Goal: Information Seeking & Learning: Learn about a topic

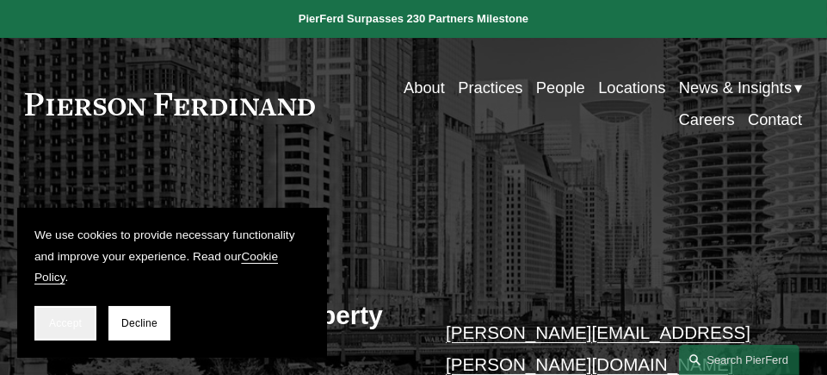
click at [64, 310] on button "Accept" at bounding box center [65, 323] width 62 height 34
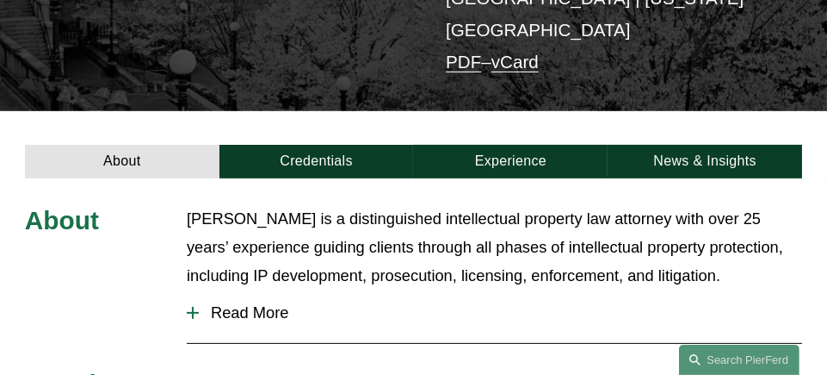
scroll to position [430, 0]
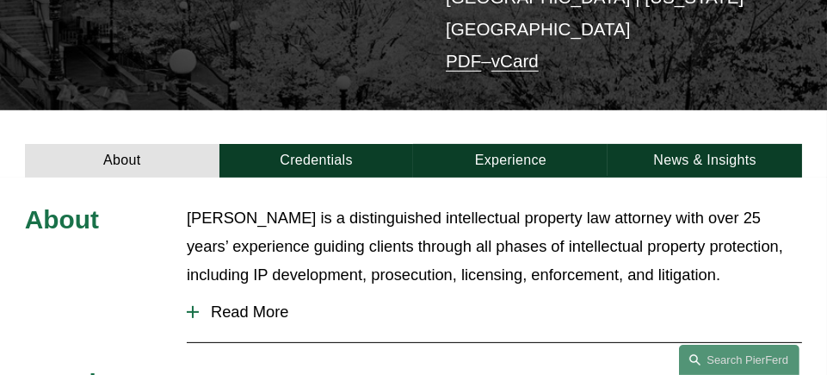
click at [190, 306] on div at bounding box center [193, 312] width 12 height 12
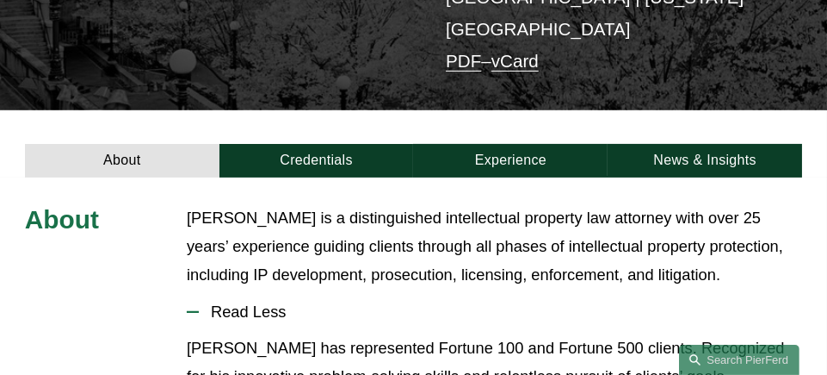
scroll to position [517, 0]
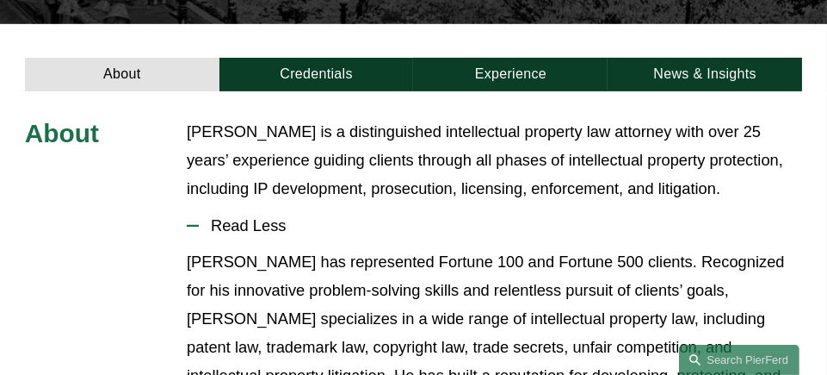
click at [541, 266] on p "[PERSON_NAME] has represented Fortune 100 and Fortune 500 clients. Recognized f…" at bounding box center [495, 333] width 616 height 170
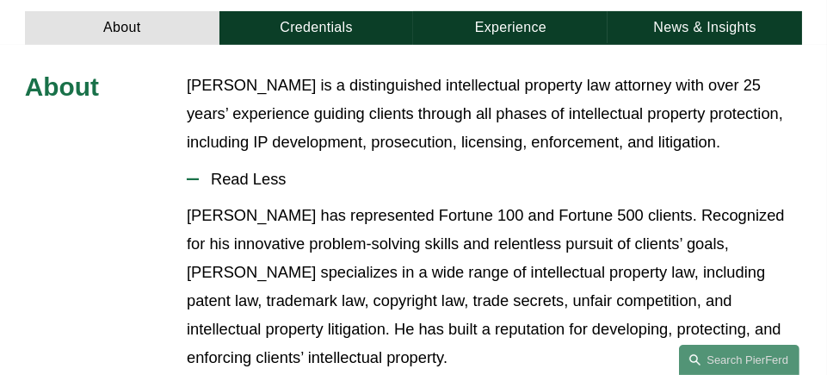
scroll to position [603, 0]
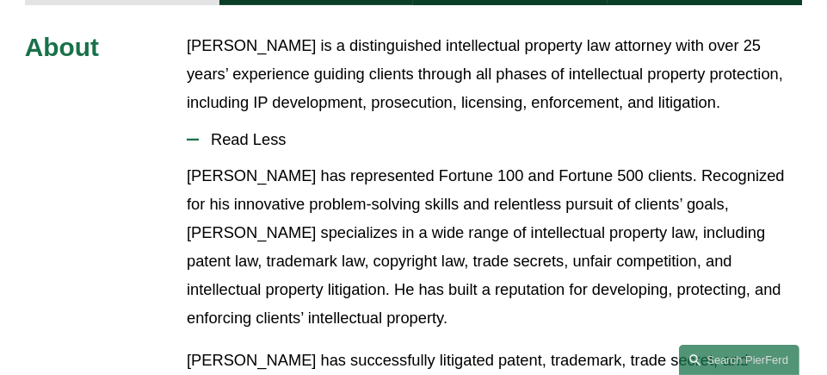
click at [351, 204] on p "[PERSON_NAME] has represented Fortune 100 and Fortune 500 clients. Recognized f…" at bounding box center [495, 247] width 616 height 170
click at [428, 201] on p "[PERSON_NAME] has represented Fortune 100 and Fortune 500 clients. Recognized f…" at bounding box center [495, 247] width 616 height 170
click at [325, 235] on p "[PERSON_NAME] has represented Fortune 100 and Fortune 500 clients. Recognized f…" at bounding box center [495, 247] width 616 height 170
click at [427, 224] on p "[PERSON_NAME] has represented Fortune 100 and Fortune 500 clients. Recognized f…" at bounding box center [495, 247] width 616 height 170
click at [502, 235] on p "[PERSON_NAME] has represented Fortune 100 and Fortune 500 clients. Recognized f…" at bounding box center [495, 247] width 616 height 170
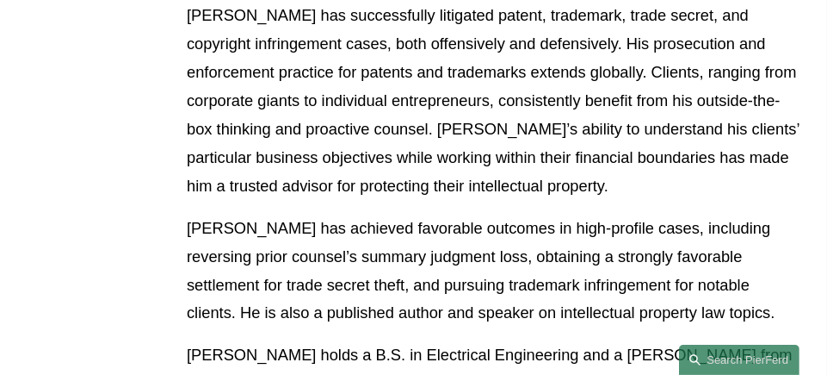
scroll to position [1033, 0]
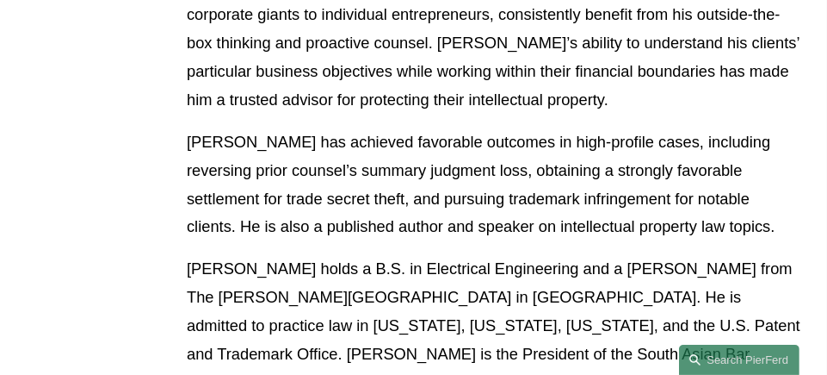
click at [272, 128] on p "[PERSON_NAME] has achieved favorable outcomes in high-profile cases, including …" at bounding box center [495, 185] width 616 height 114
click at [276, 139] on p "[PERSON_NAME] has achieved favorable outcomes in high-profile cases, including …" at bounding box center [495, 185] width 616 height 114
click at [443, 152] on p "[PERSON_NAME] has achieved favorable outcomes in high-profile cases, including …" at bounding box center [495, 185] width 616 height 114
click at [336, 168] on p "[PERSON_NAME] has achieved favorable outcomes in high-profile cases, including …" at bounding box center [495, 185] width 616 height 114
click at [341, 138] on p "[PERSON_NAME] has achieved favorable outcomes in high-profile cases, including …" at bounding box center [495, 185] width 616 height 114
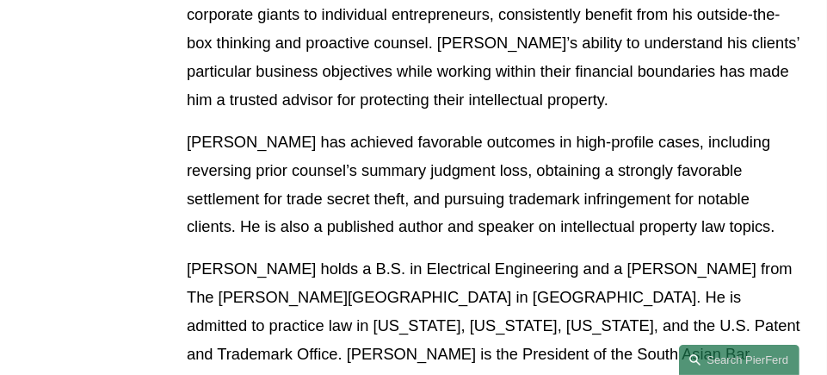
click at [399, 180] on p "[PERSON_NAME] has achieved favorable outcomes in high-profile cases, including …" at bounding box center [495, 185] width 616 height 114
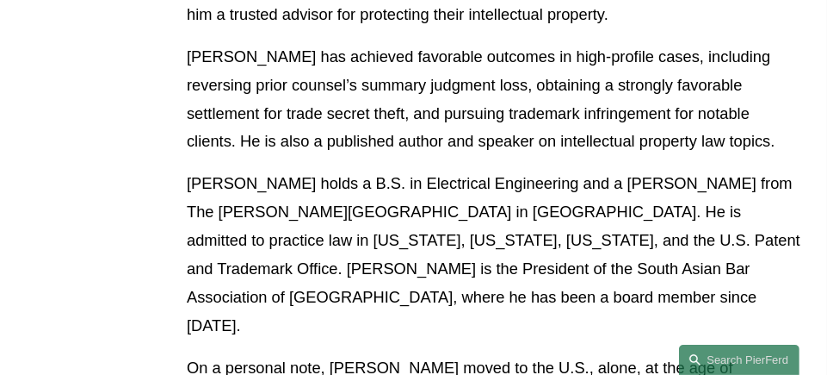
scroll to position [1119, 0]
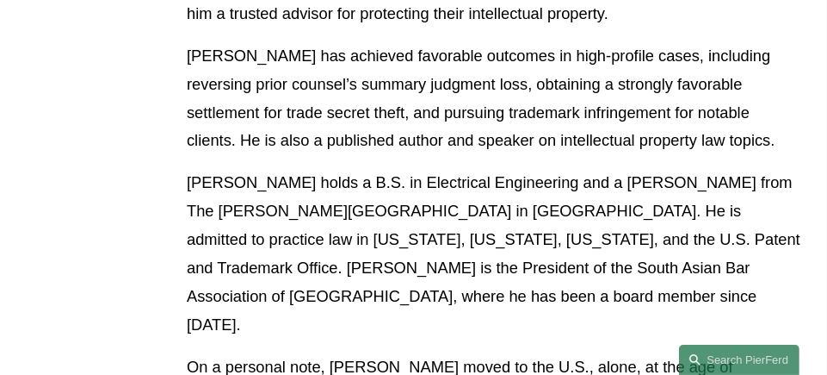
click at [520, 169] on p "[PERSON_NAME] holds a B.S. in Electrical Engineering and a [PERSON_NAME] from T…" at bounding box center [495, 254] width 616 height 170
click at [632, 169] on p "[PERSON_NAME] holds a B.S. in Electrical Engineering and a [PERSON_NAME] from T…" at bounding box center [495, 254] width 616 height 170
click at [721, 169] on p "[PERSON_NAME] holds a B.S. in Electrical Engineering and a [PERSON_NAME] from T…" at bounding box center [495, 254] width 616 height 170
click at [464, 180] on p "[PERSON_NAME] holds a B.S. in Electrical Engineering and a [PERSON_NAME] from T…" at bounding box center [495, 254] width 616 height 170
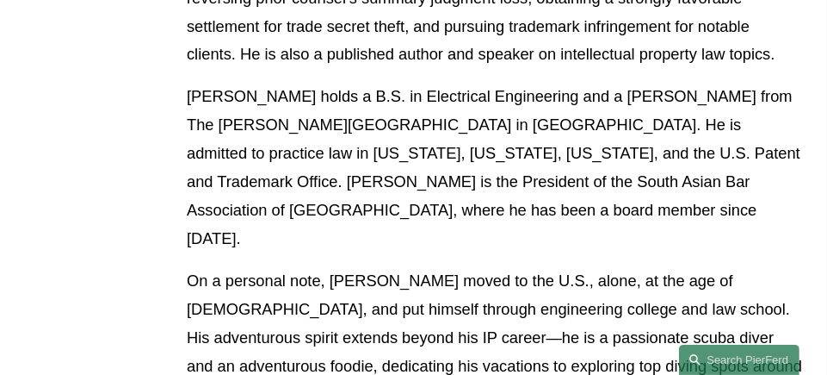
click at [492, 121] on p "[PERSON_NAME] holds a B.S. in Electrical Engineering and a [PERSON_NAME] from T…" at bounding box center [495, 168] width 616 height 170
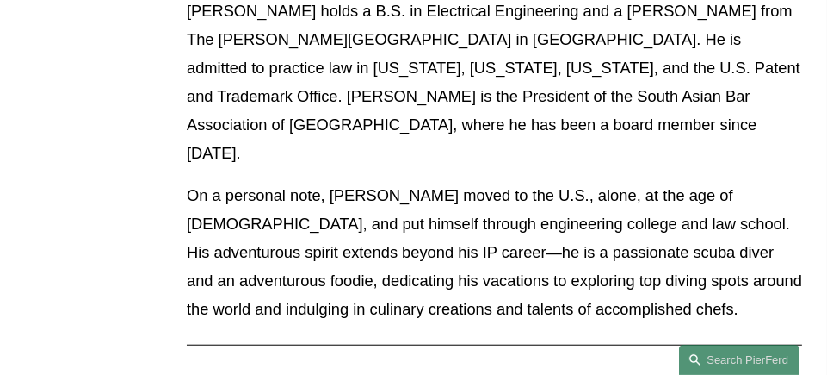
scroll to position [1291, 0]
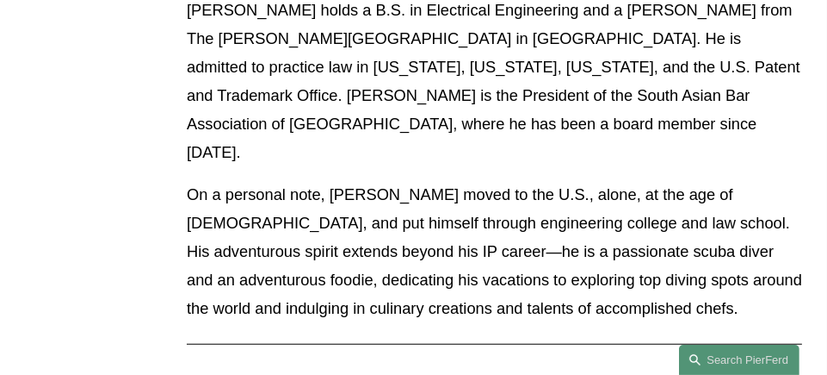
click at [408, 181] on p "On a personal note, [PERSON_NAME] moved to the U.S., alone, at the age of [DEMO…" at bounding box center [495, 252] width 616 height 142
click at [345, 181] on p "On a personal note, [PERSON_NAME] moved to the U.S., alone, at the age of [DEMO…" at bounding box center [495, 252] width 616 height 142
click at [459, 181] on p "On a personal note, [PERSON_NAME] moved to the U.S., alone, at the age of [DEMO…" at bounding box center [495, 252] width 616 height 142
click at [689, 181] on p "On a personal note, [PERSON_NAME] moved to the U.S., alone, at the age of [DEMO…" at bounding box center [495, 252] width 616 height 142
click at [387, 181] on p "On a personal note, [PERSON_NAME] moved to the U.S., alone, at the age of [DEMO…" at bounding box center [495, 252] width 616 height 142
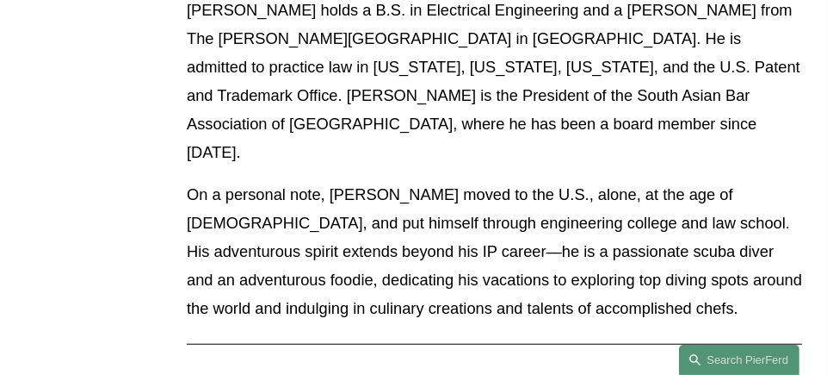
click at [539, 181] on p "On a personal note, [PERSON_NAME] moved to the U.S., alone, at the age of [DEMO…" at bounding box center [495, 252] width 616 height 142
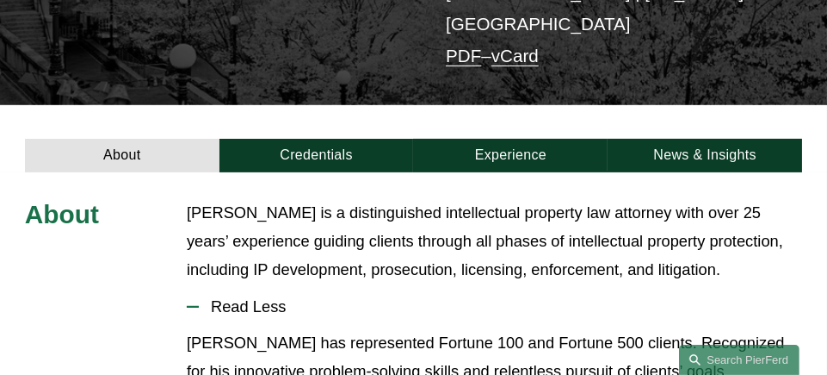
scroll to position [430, 0]
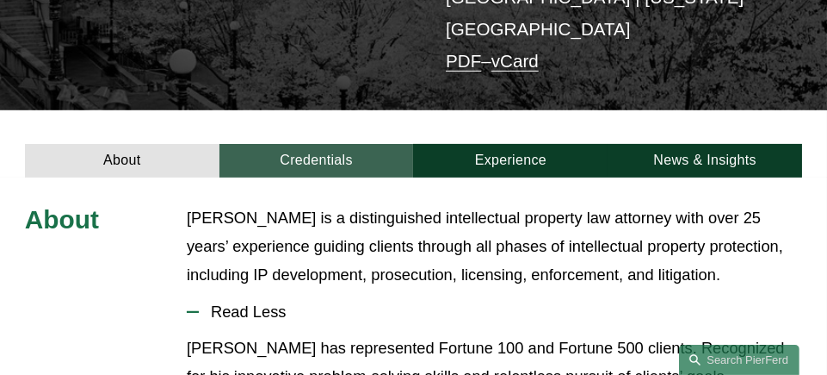
click at [315, 144] on link "Credentials" at bounding box center [317, 161] width 195 height 34
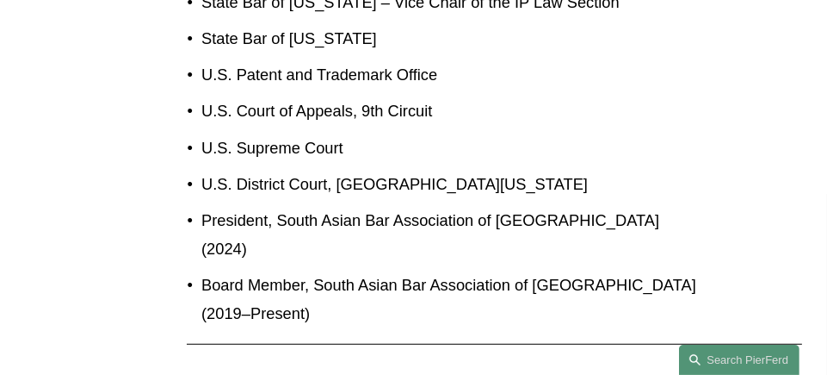
scroll to position [1205, 0]
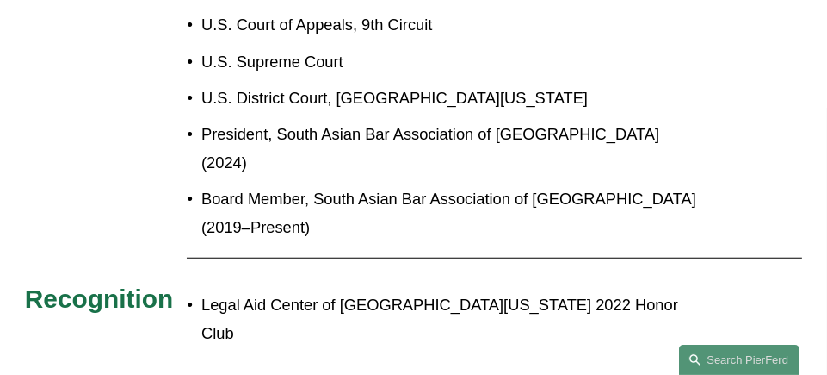
click at [510, 291] on p "Legal Aid Center of [GEOGRAPHIC_DATA][US_STATE] 2022 Honor Club" at bounding box center [453, 319] width 504 height 57
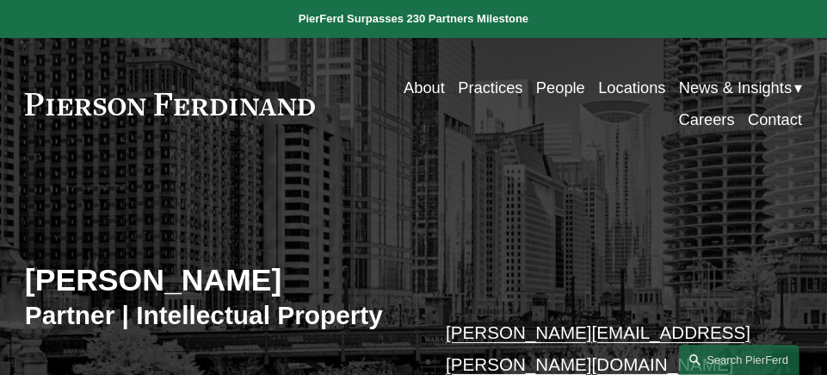
scroll to position [86, 0]
